Goal: Task Accomplishment & Management: Use online tool/utility

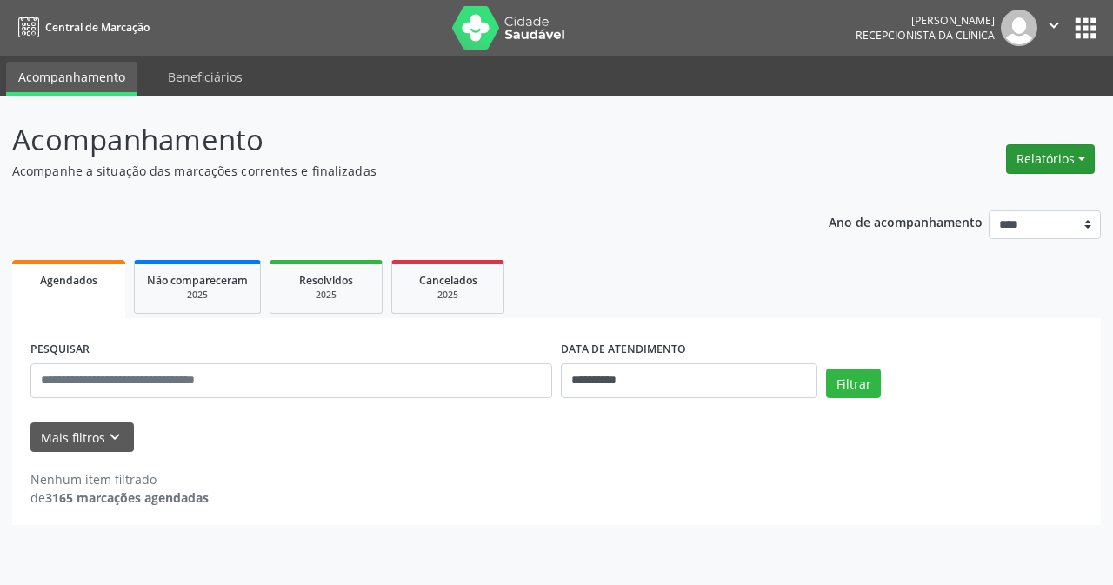
click at [1039, 161] on button "Relatórios" at bounding box center [1050, 159] width 89 height 30
click at [988, 199] on link "Agendamentos" at bounding box center [1002, 196] width 187 height 24
select select "*"
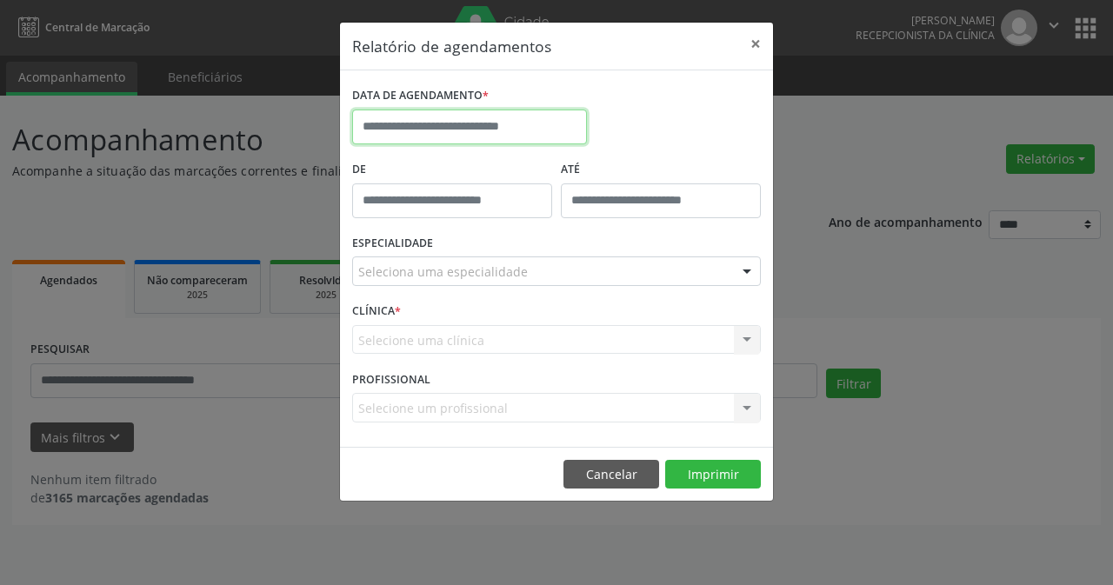
click at [393, 130] on input "text" at bounding box center [469, 127] width 235 height 35
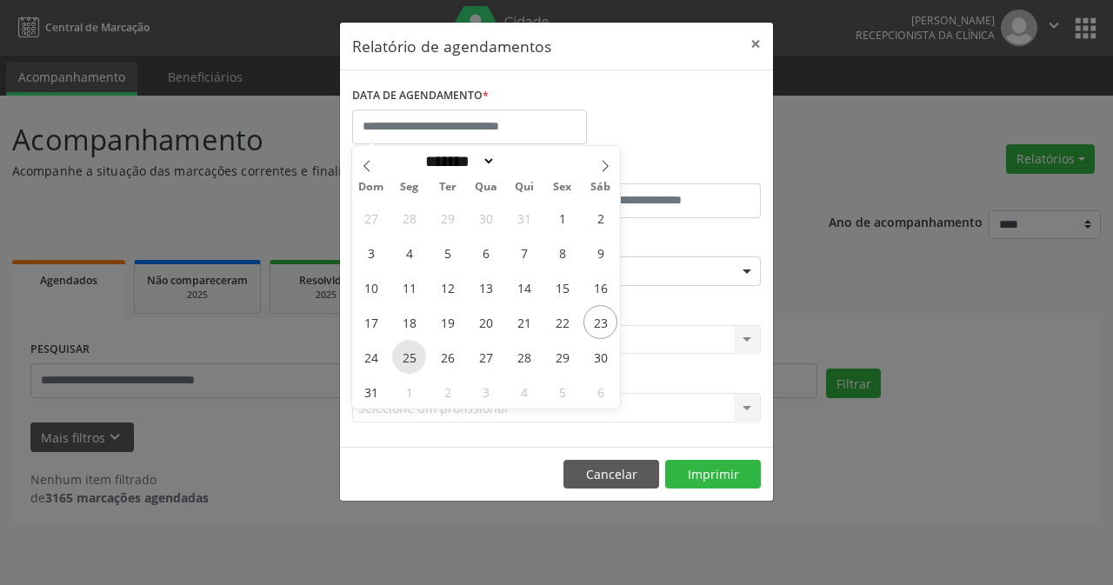
click at [411, 357] on span "25" at bounding box center [409, 357] width 34 height 34
type input "**********"
click at [411, 357] on span "25" at bounding box center [409, 357] width 34 height 34
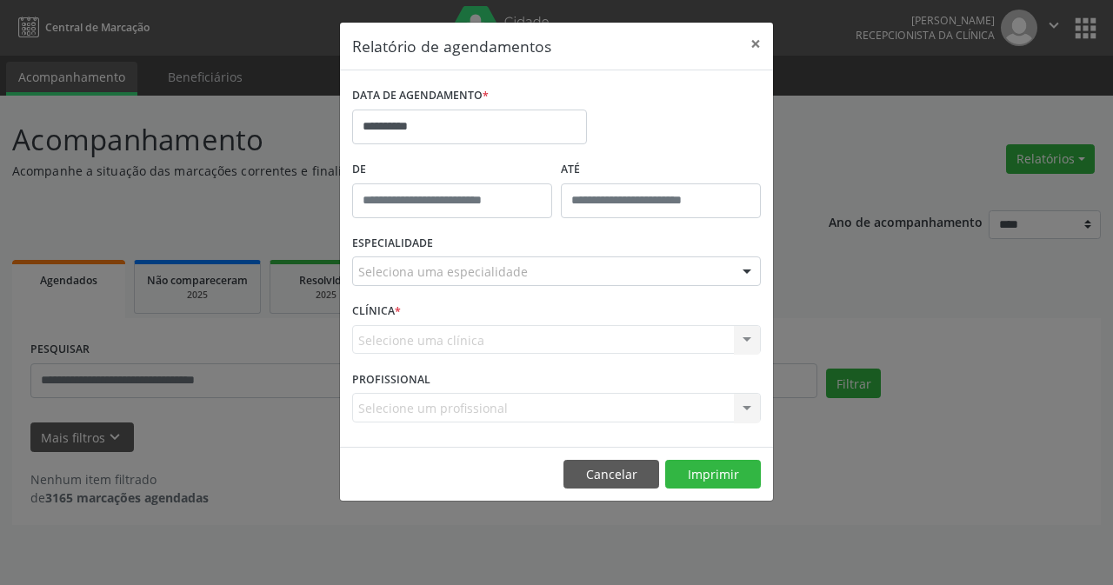
click at [434, 262] on div "Seleciona uma especialidade" at bounding box center [556, 271] width 409 height 30
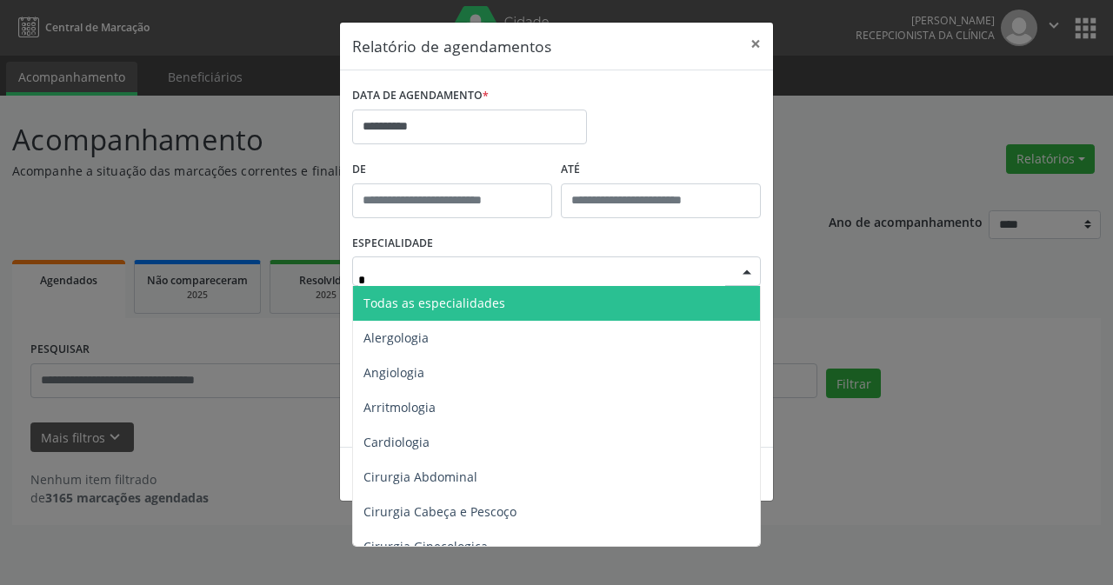
type input "**"
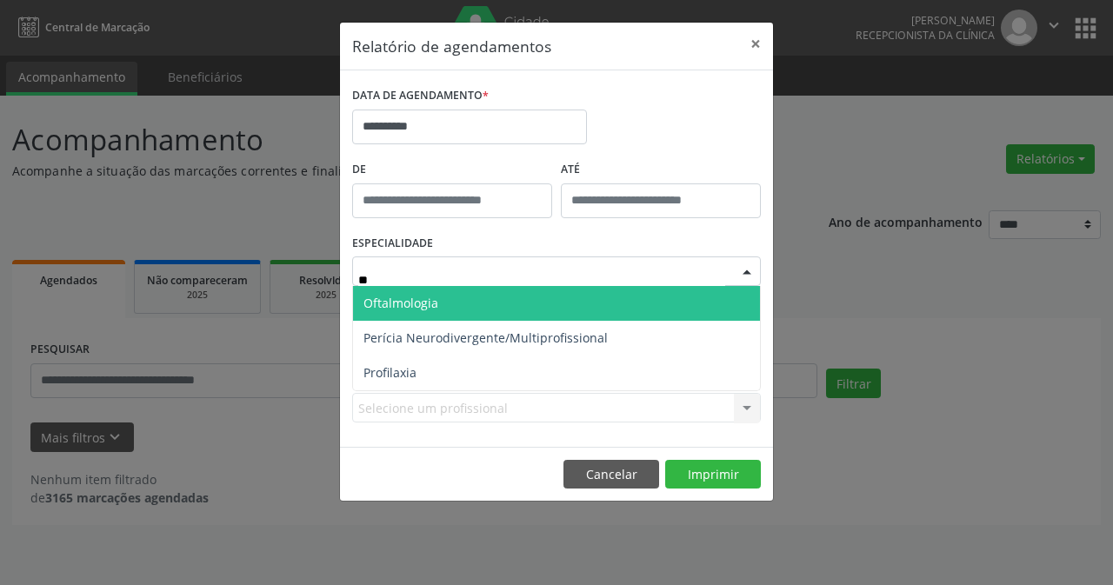
click at [428, 302] on span "Oftalmologia" at bounding box center [400, 303] width 75 height 17
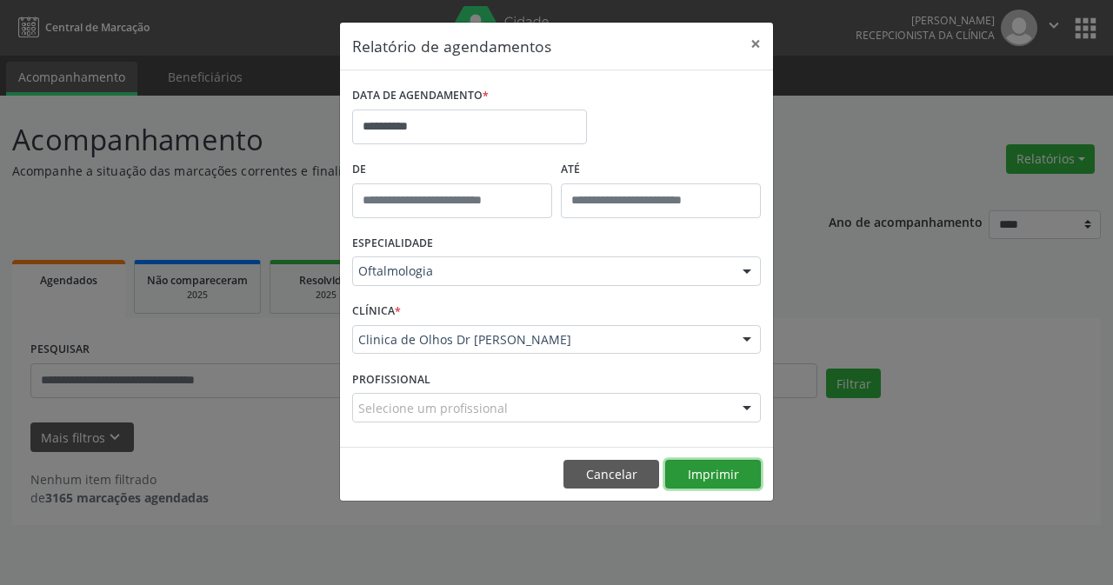
click at [702, 476] on button "Imprimir" at bounding box center [713, 475] width 96 height 30
